Goal: Transaction & Acquisition: Purchase product/service

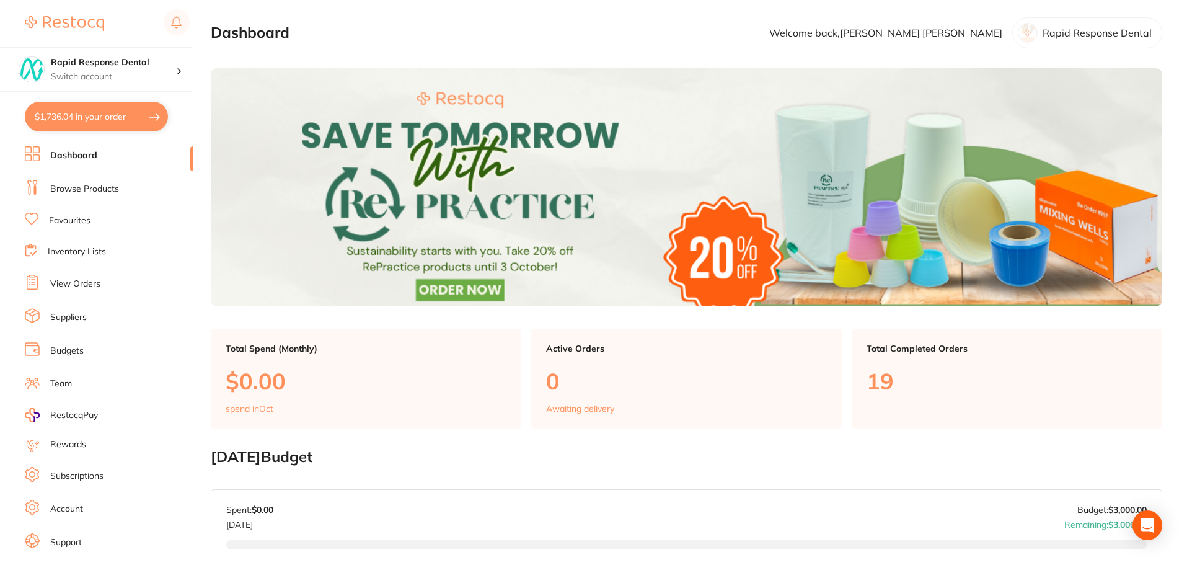
click at [107, 116] on button "$1,736.04 in your order" at bounding box center [96, 117] width 143 height 30
checkbox input "true"
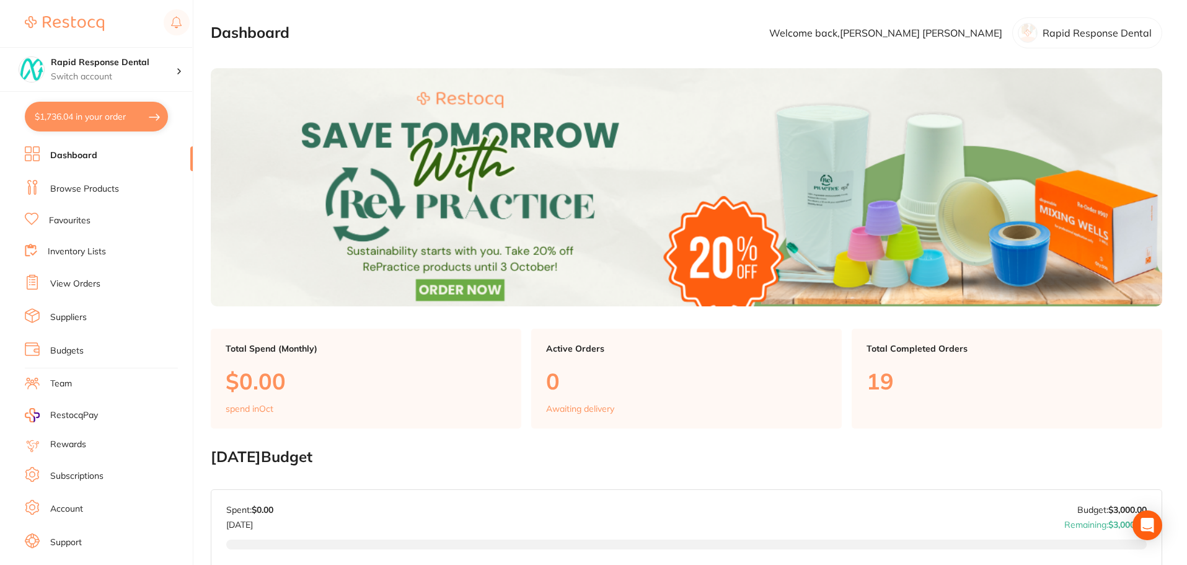
checkbox input "true"
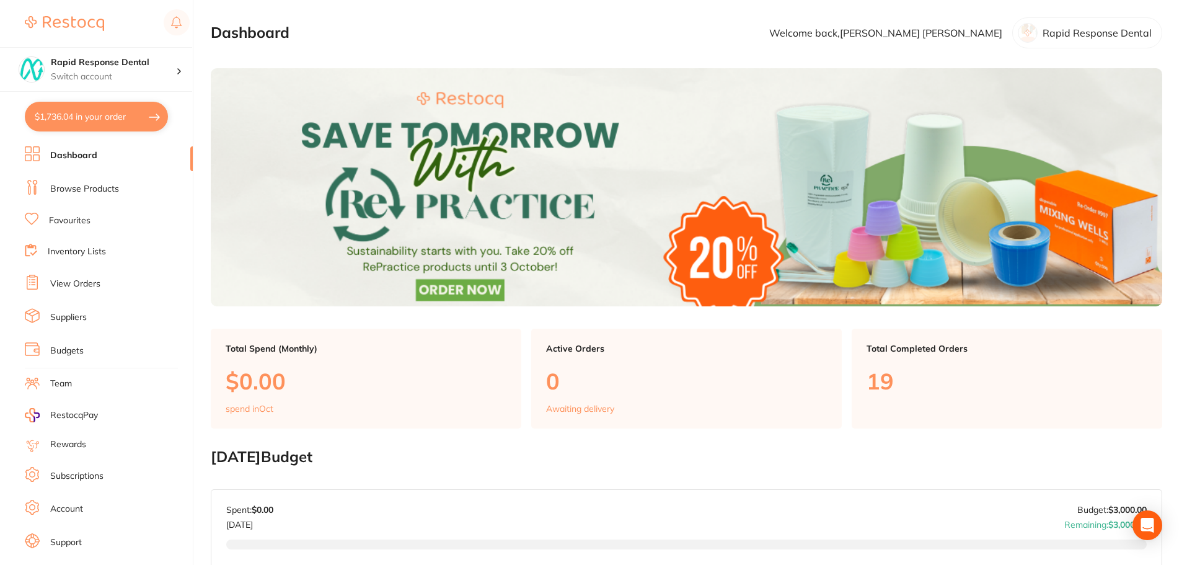
checkbox input "true"
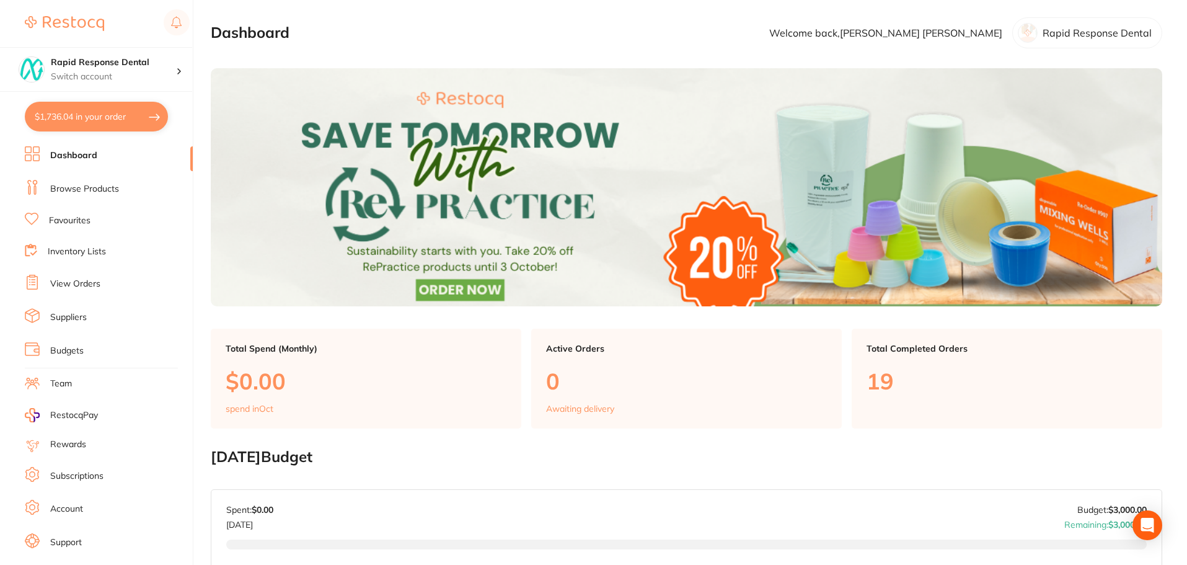
checkbox input "true"
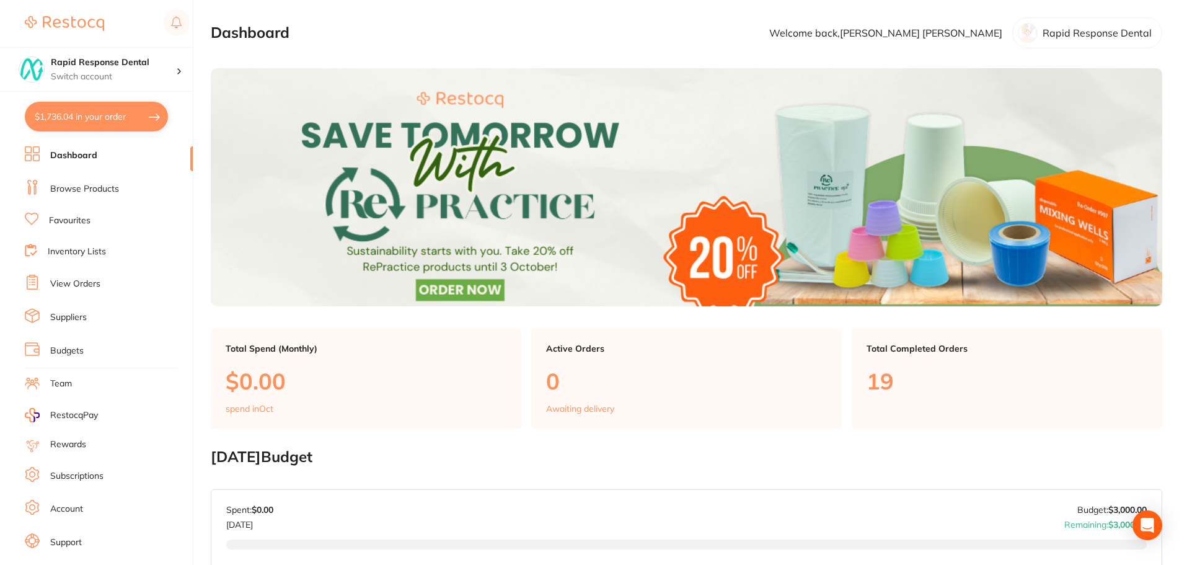
checkbox input "true"
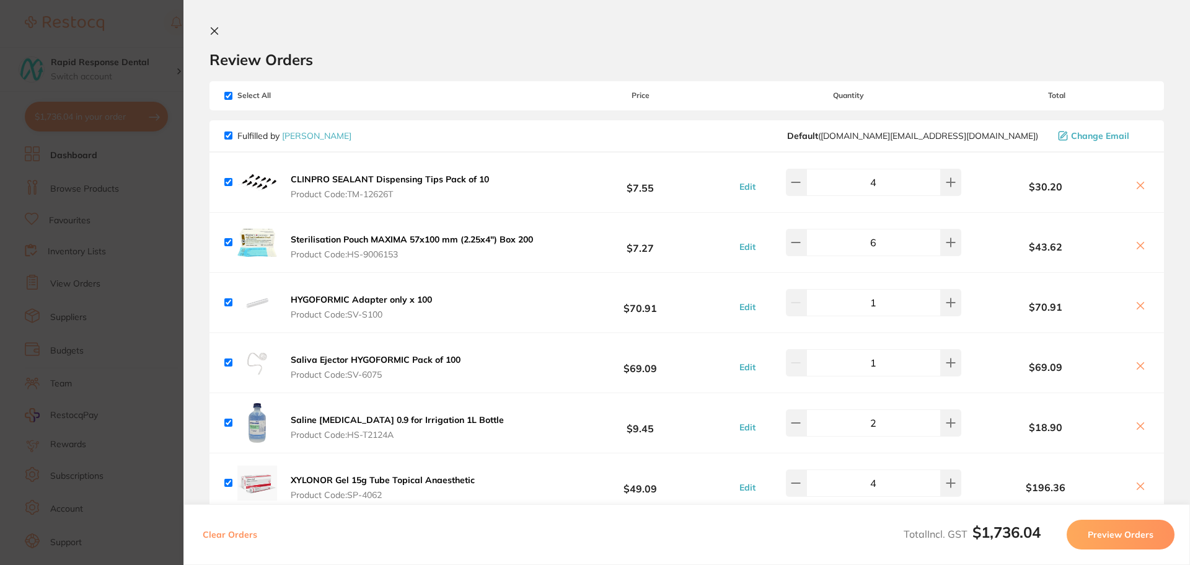
click at [1137, 184] on icon at bounding box center [1140, 185] width 7 height 7
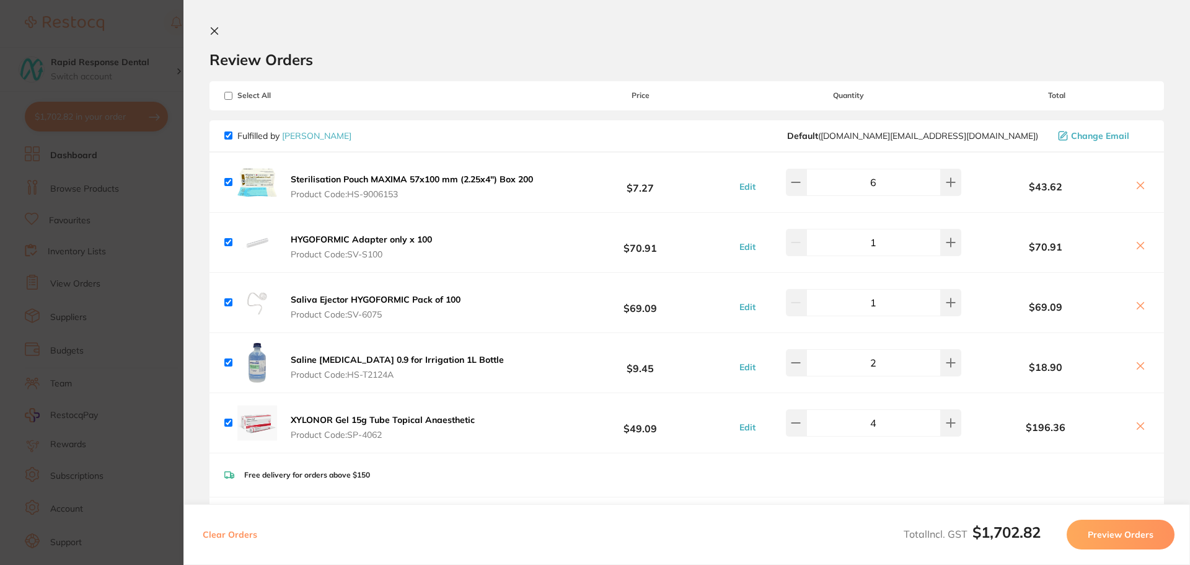
drag, startPoint x: 1137, startPoint y: 242, endPoint x: 1140, endPoint y: 208, distance: 34.8
click at [1137, 242] on icon at bounding box center [1140, 245] width 10 height 10
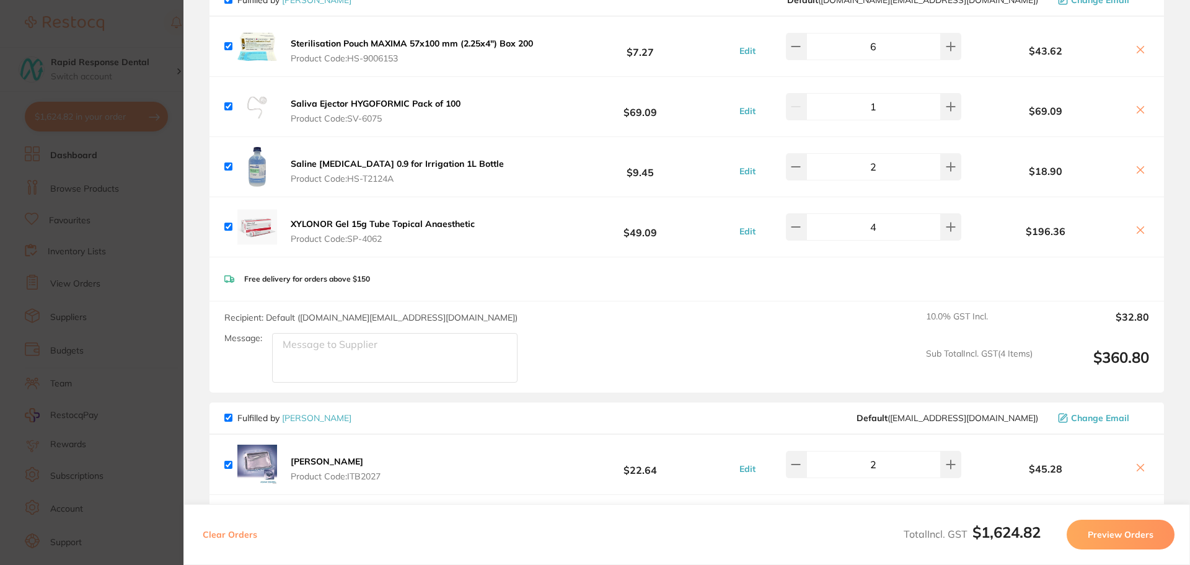
scroll to position [186, 0]
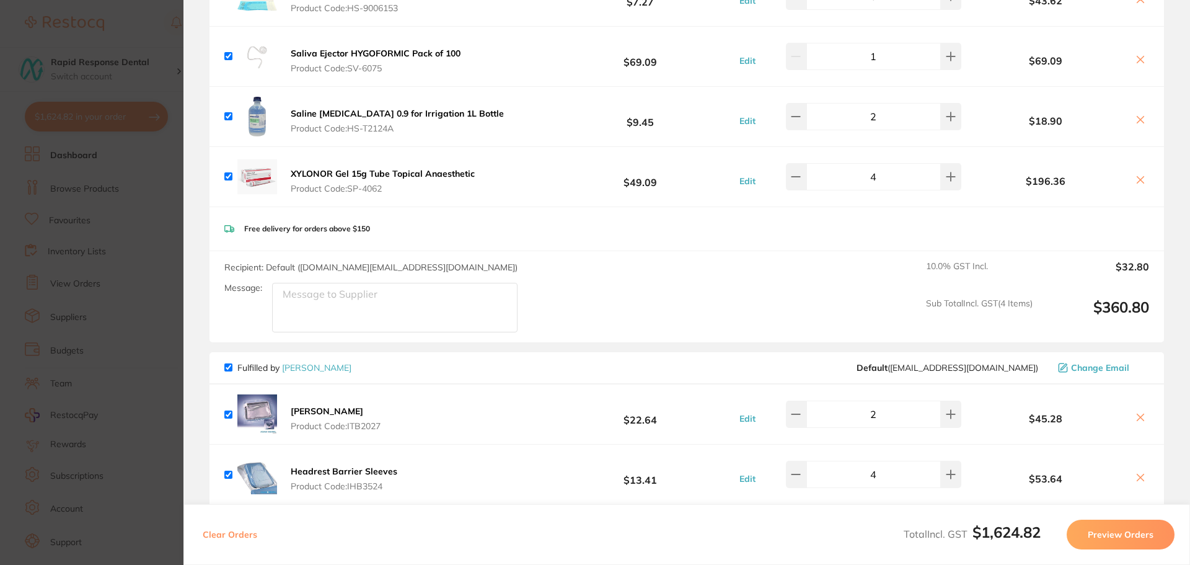
click at [1139, 182] on icon at bounding box center [1140, 180] width 7 height 7
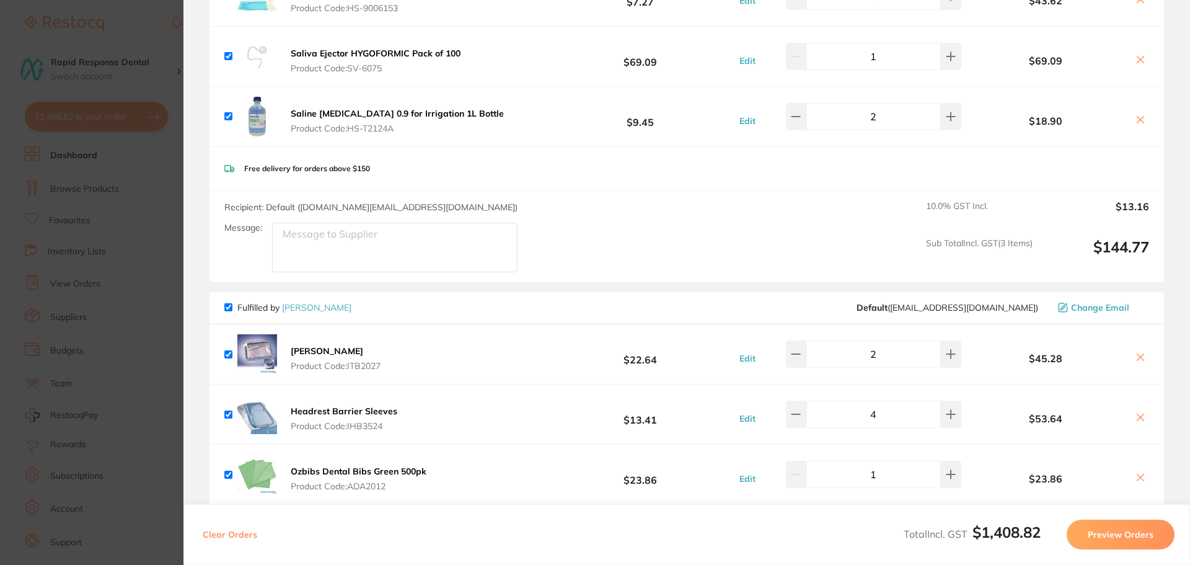
click at [1138, 109] on div "$18.90" at bounding box center [1056, 116] width 185 height 22
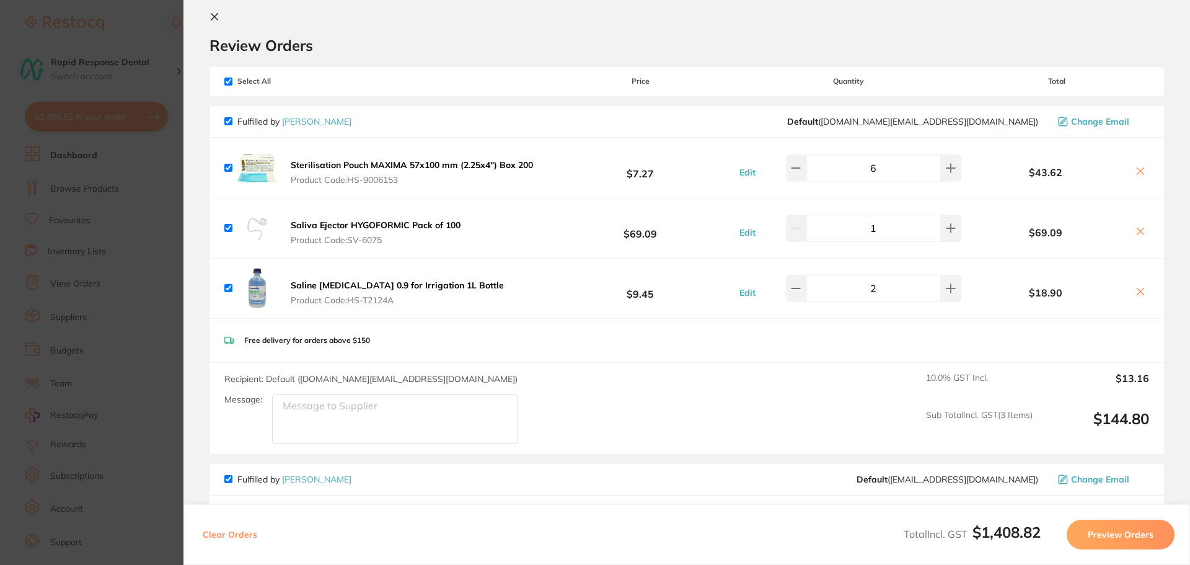
scroll to position [0, 0]
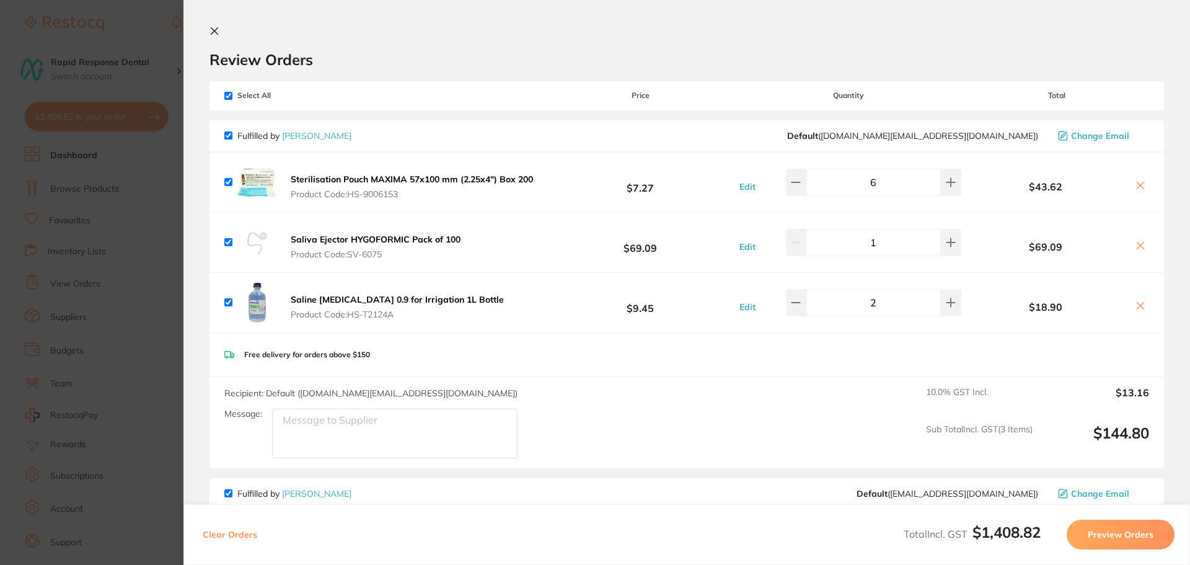
click at [1135, 185] on icon at bounding box center [1140, 185] width 10 height 10
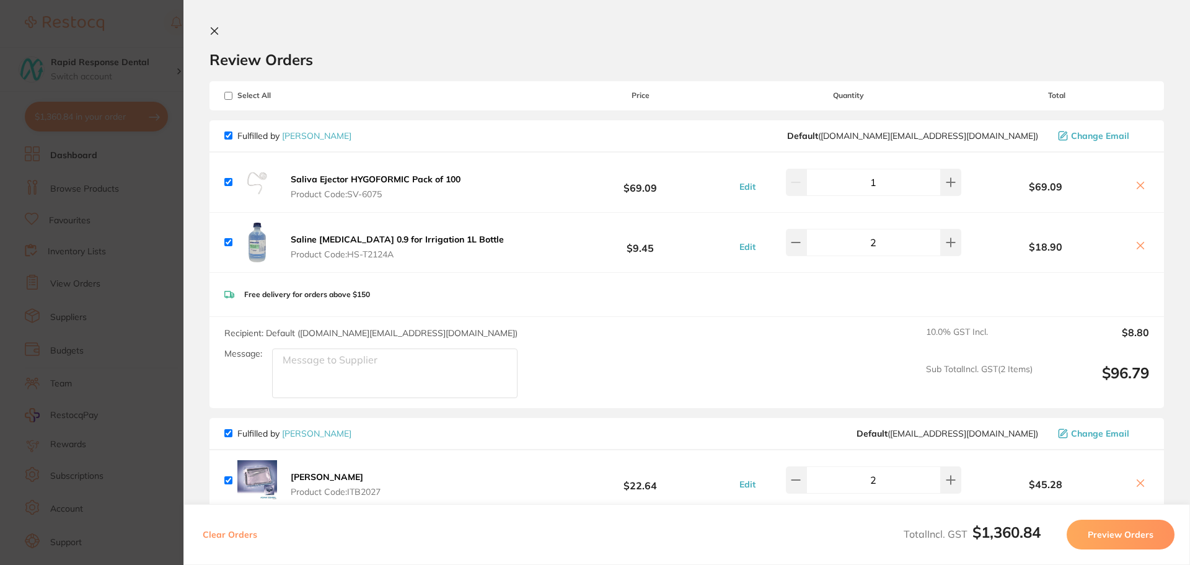
click at [1139, 243] on icon at bounding box center [1140, 245] width 10 height 10
click at [1138, 189] on icon at bounding box center [1140, 185] width 10 height 10
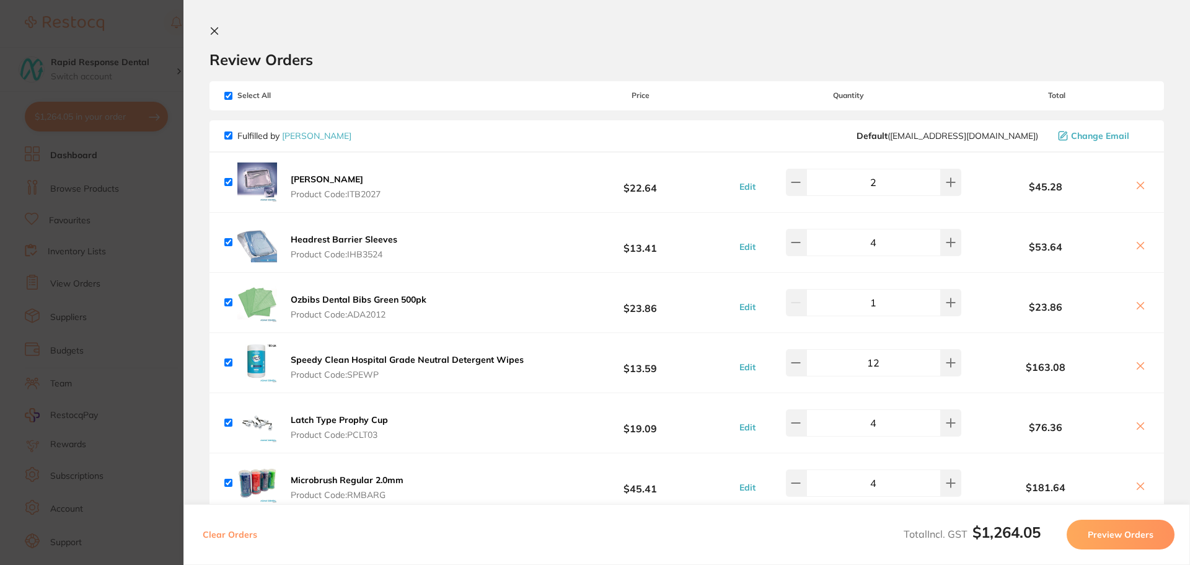
click at [1138, 189] on icon at bounding box center [1140, 185] width 10 height 10
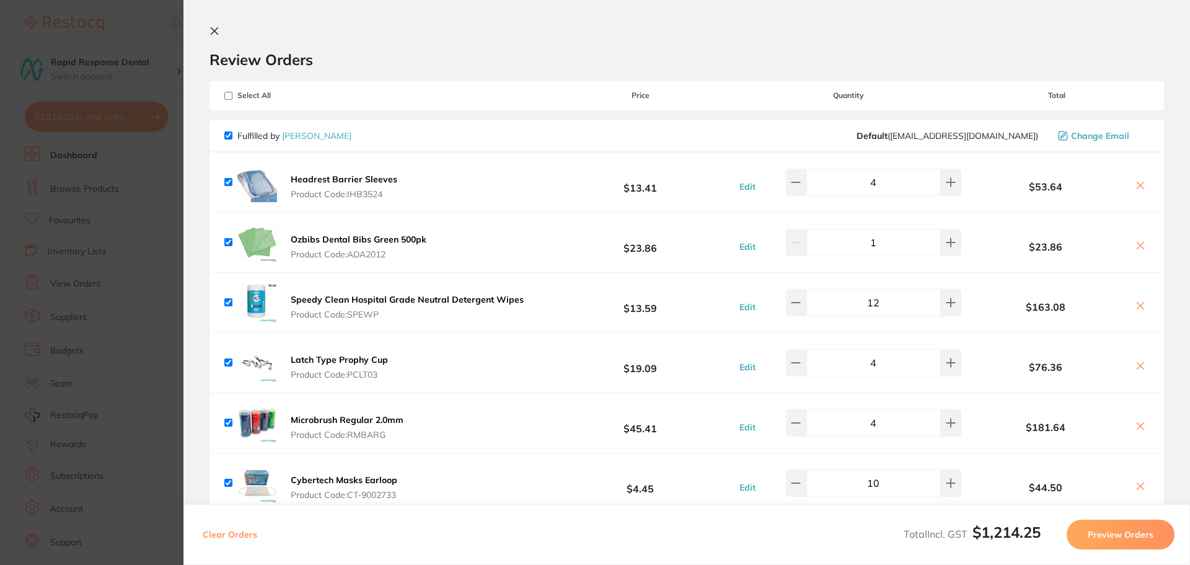
click at [1138, 189] on icon at bounding box center [1140, 185] width 10 height 10
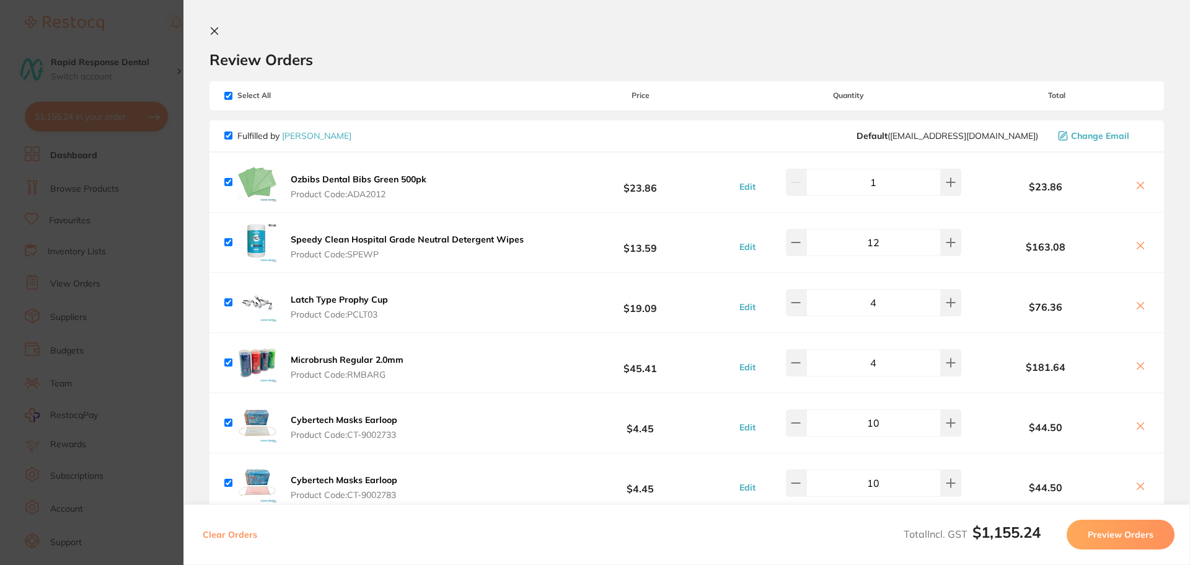
click at [1137, 189] on icon at bounding box center [1140, 185] width 10 height 10
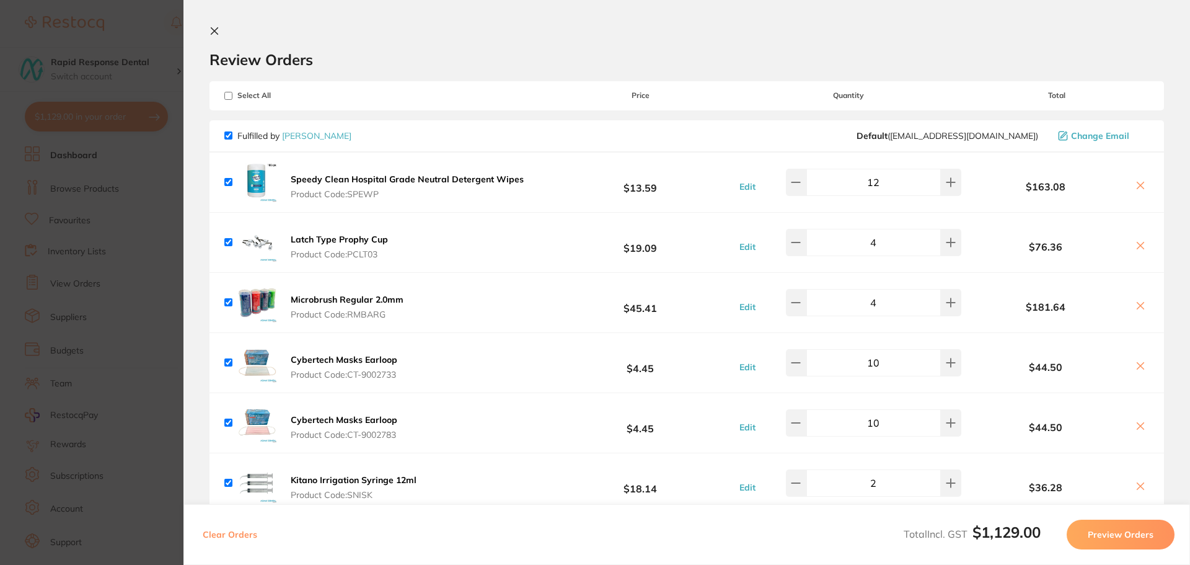
click at [1137, 189] on icon at bounding box center [1140, 185] width 10 height 10
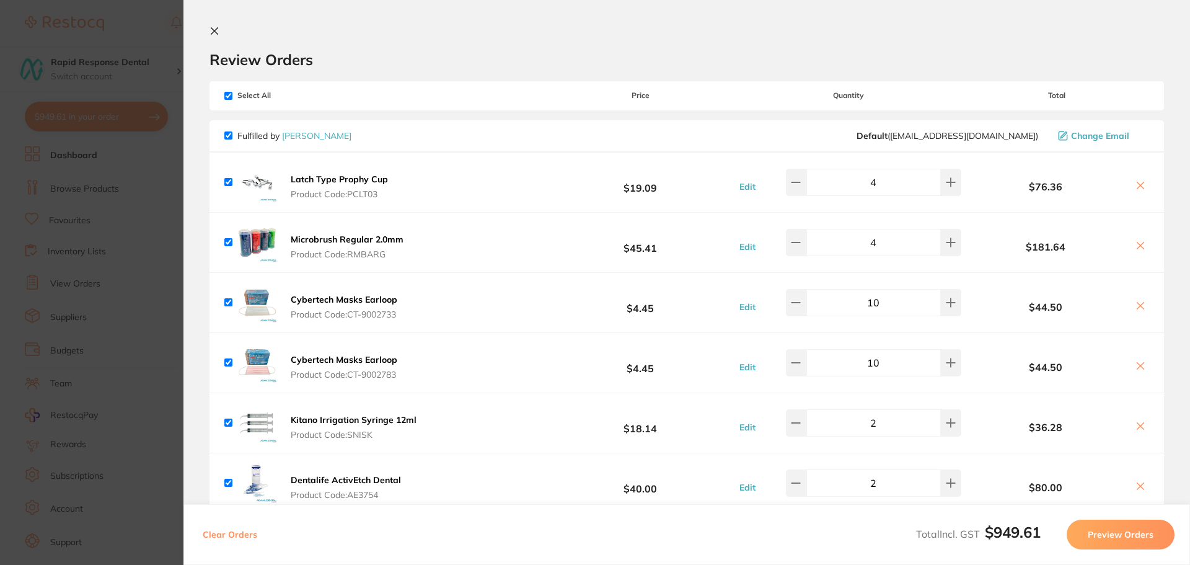
click at [1137, 189] on icon at bounding box center [1140, 185] width 10 height 10
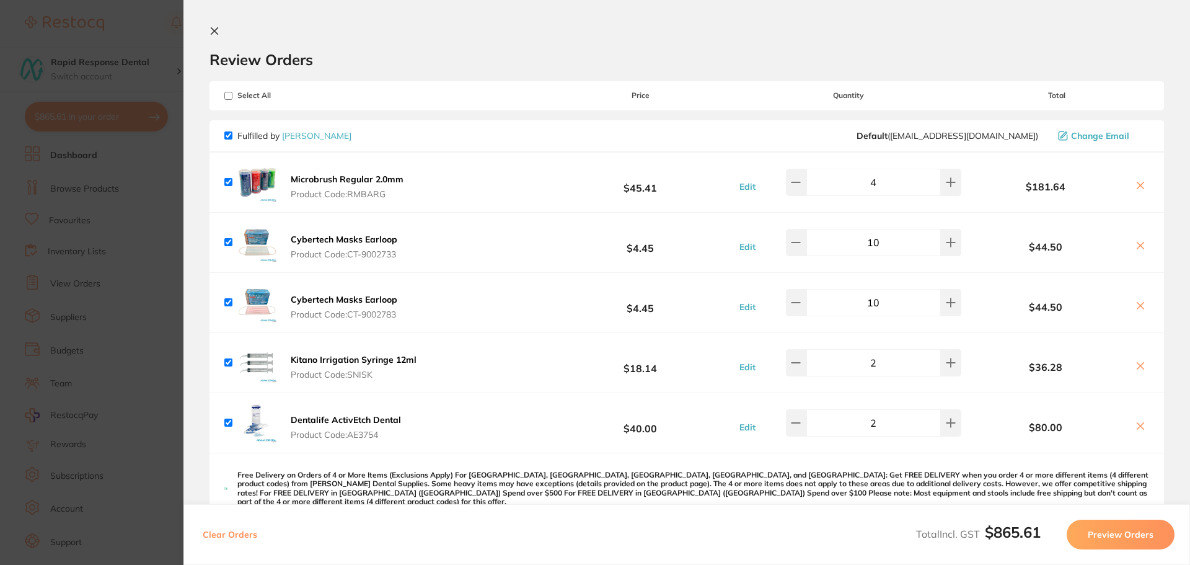
click at [1137, 189] on icon at bounding box center [1140, 185] width 10 height 10
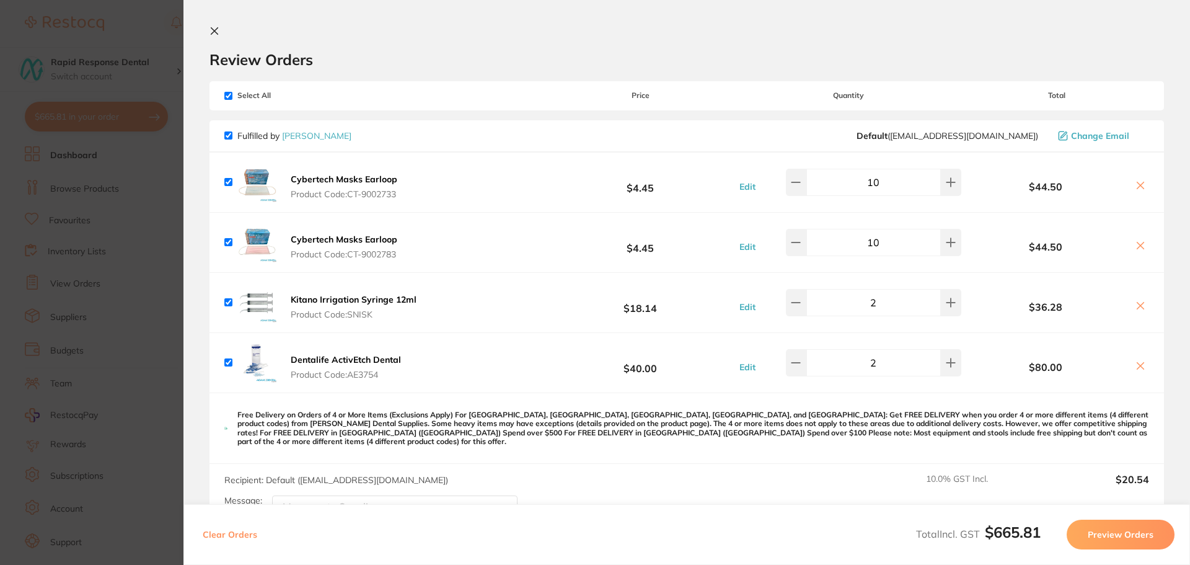
click at [1137, 188] on icon at bounding box center [1140, 185] width 10 height 10
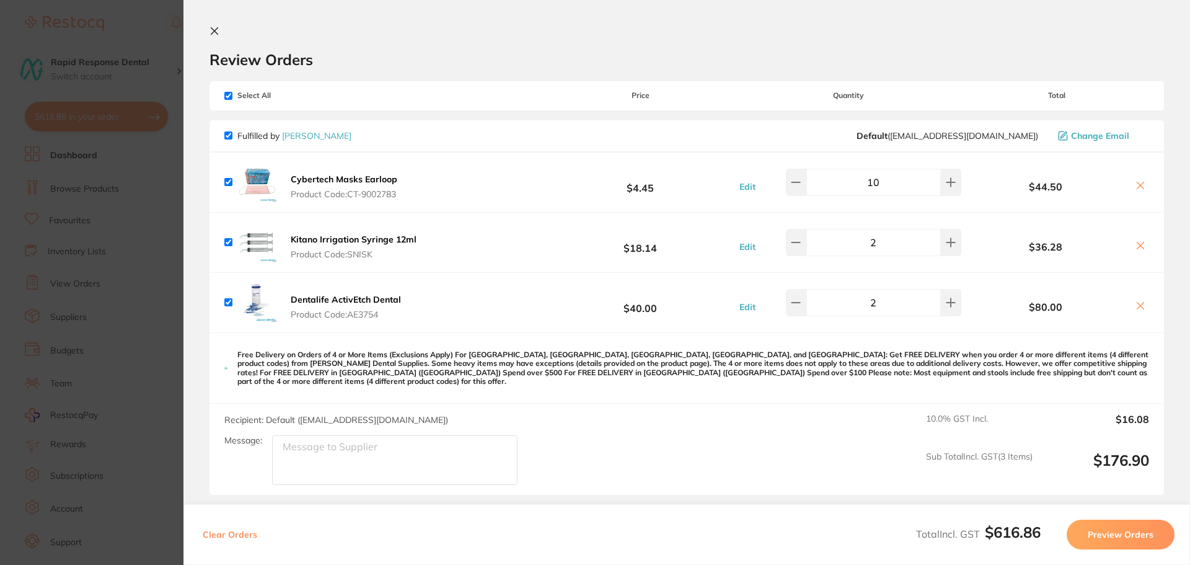
click at [1137, 188] on icon at bounding box center [1140, 185] width 10 height 10
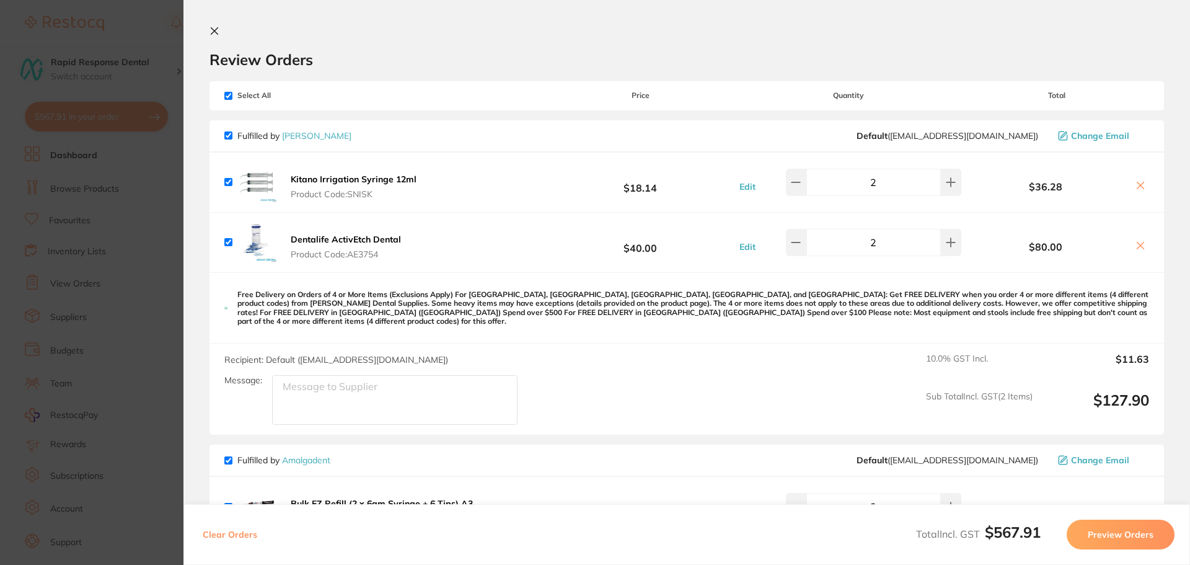
click at [1138, 185] on icon at bounding box center [1140, 185] width 10 height 10
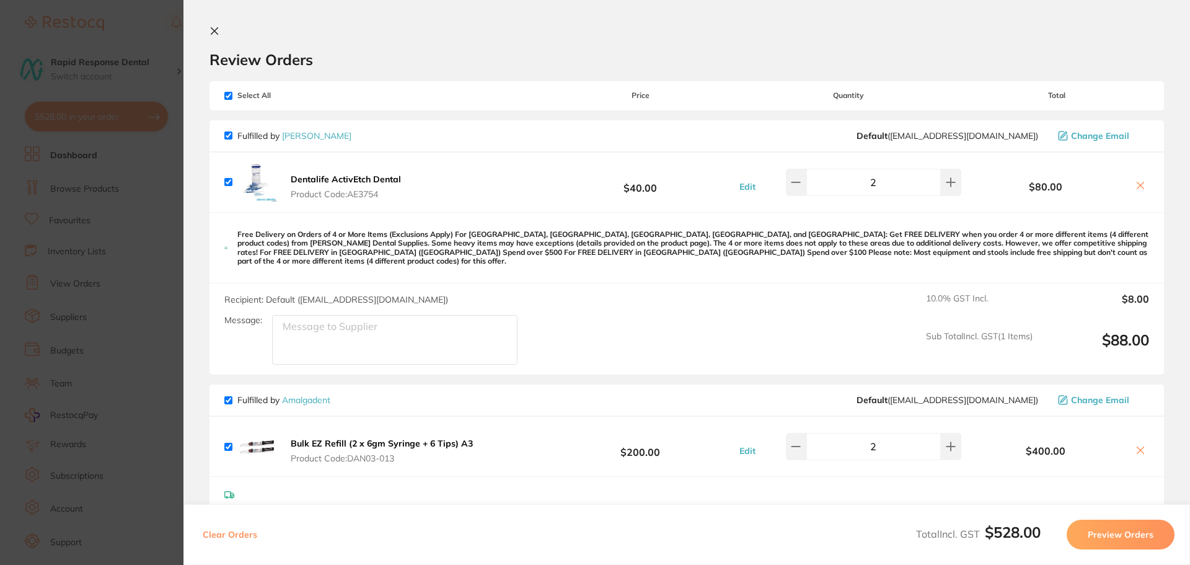
click at [1138, 185] on icon at bounding box center [1140, 185] width 10 height 10
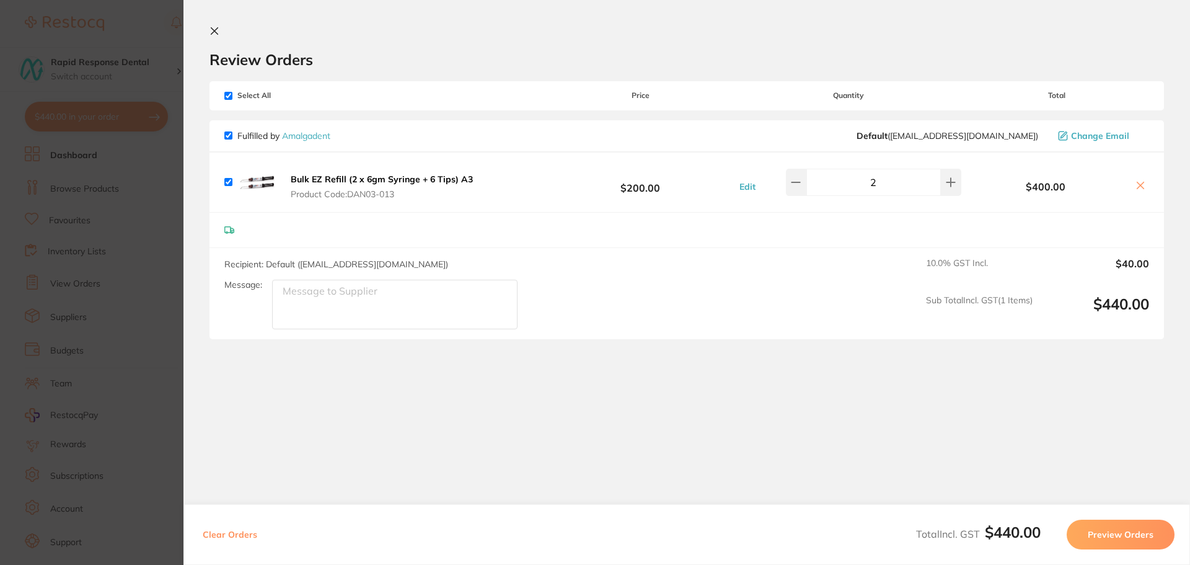
click at [1138, 185] on icon at bounding box center [1140, 185] width 10 height 10
checkbox input "false"
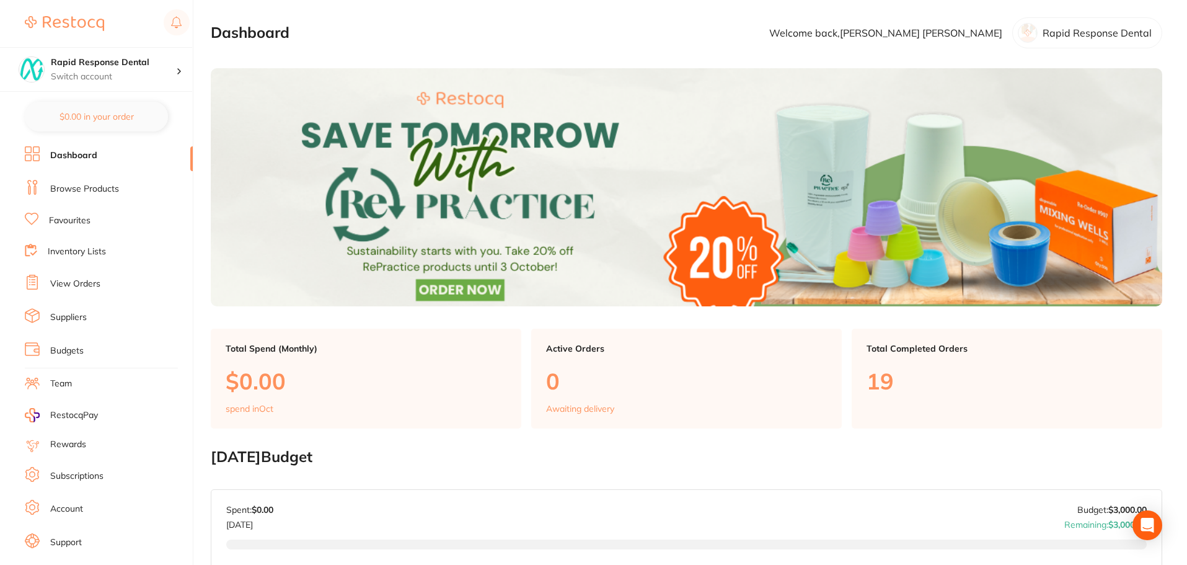
click at [71, 154] on link "Dashboard" at bounding box center [73, 155] width 47 height 12
click at [79, 154] on link "Dashboard" at bounding box center [73, 155] width 47 height 12
click at [69, 221] on link "Favourites" at bounding box center [70, 220] width 42 height 12
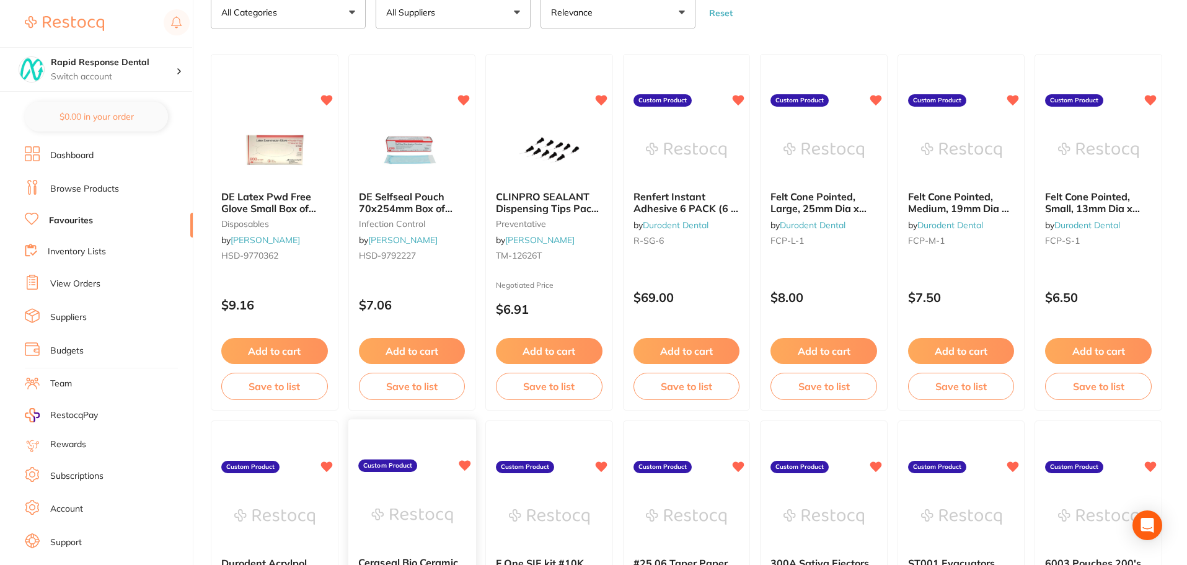
scroll to position [186, 0]
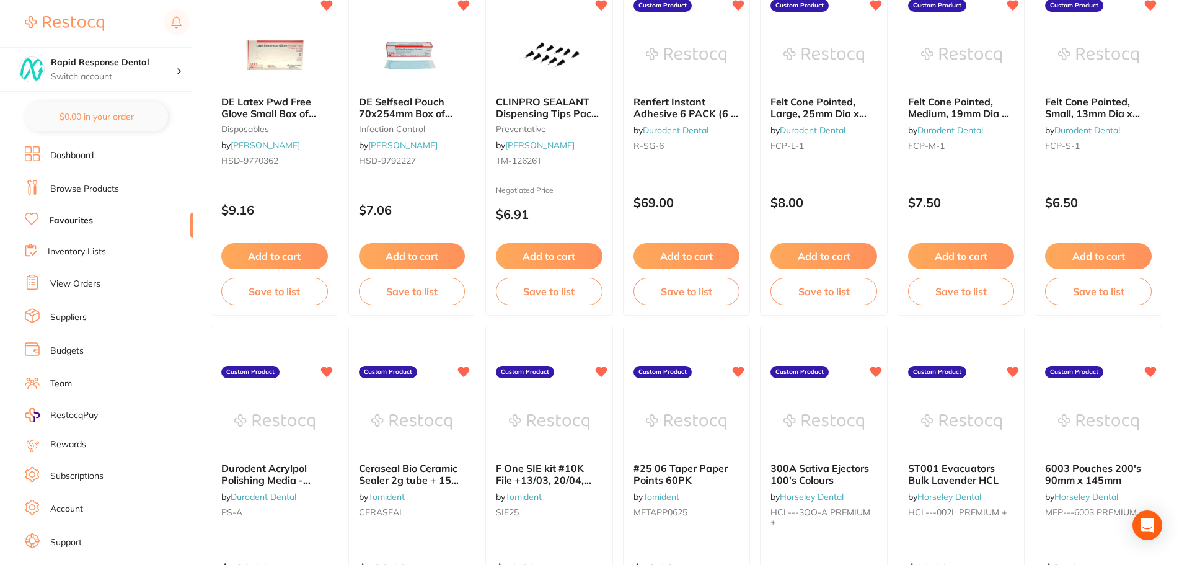
click at [52, 350] on link "Budgets" at bounding box center [66, 351] width 33 height 12
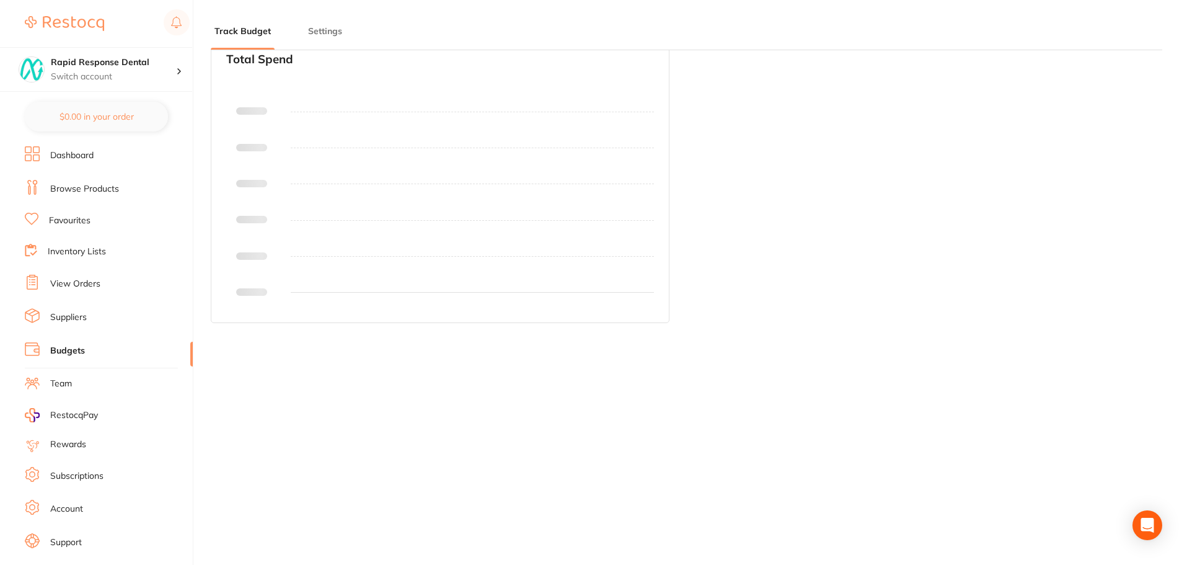
type input "3,000"
type input "0.0"
type input "3,000"
